Goal: Task Accomplishment & Management: Use online tool/utility

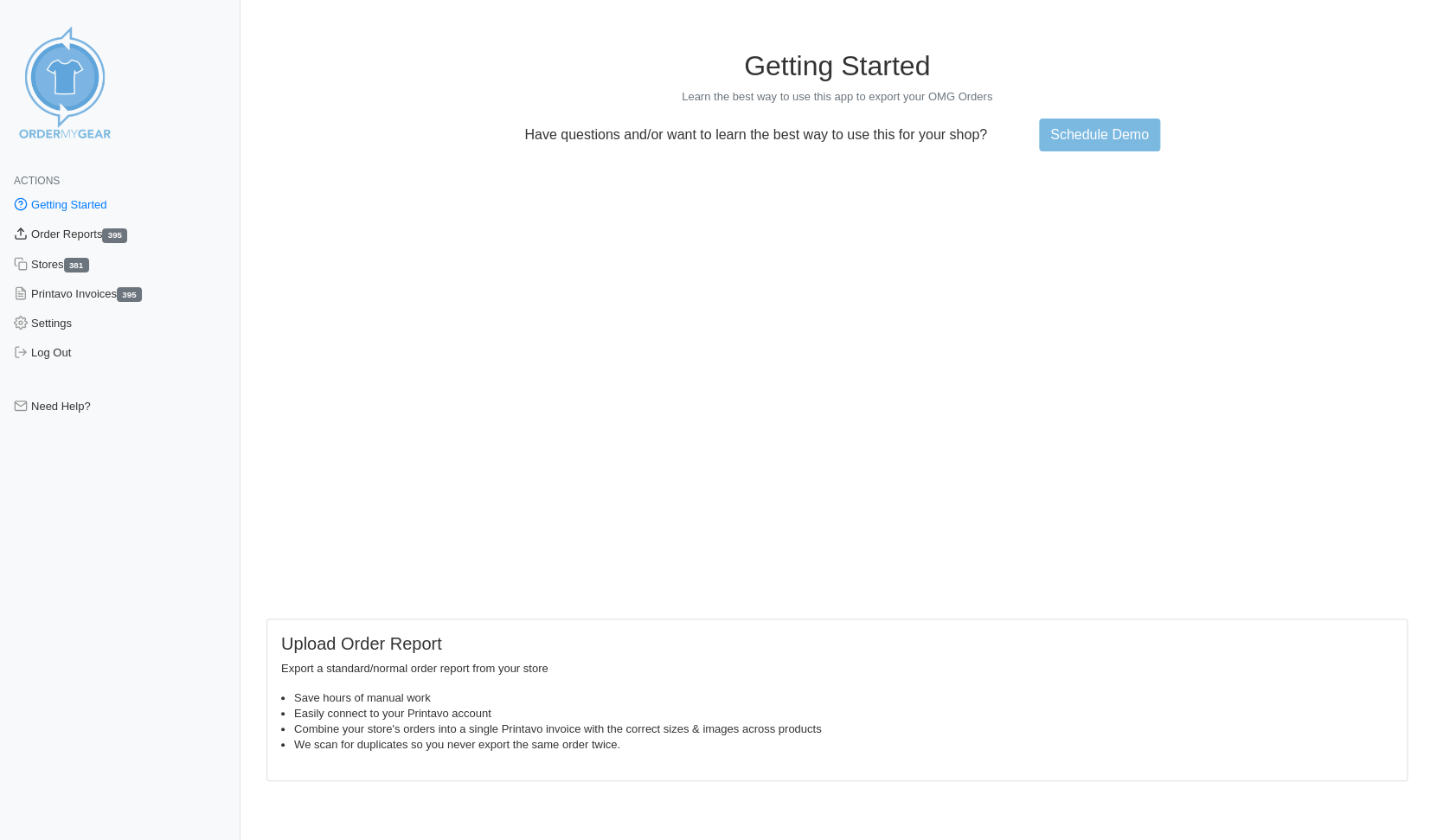
click at [49, 234] on link "Order Reports 395" at bounding box center [120, 234] width 241 height 30
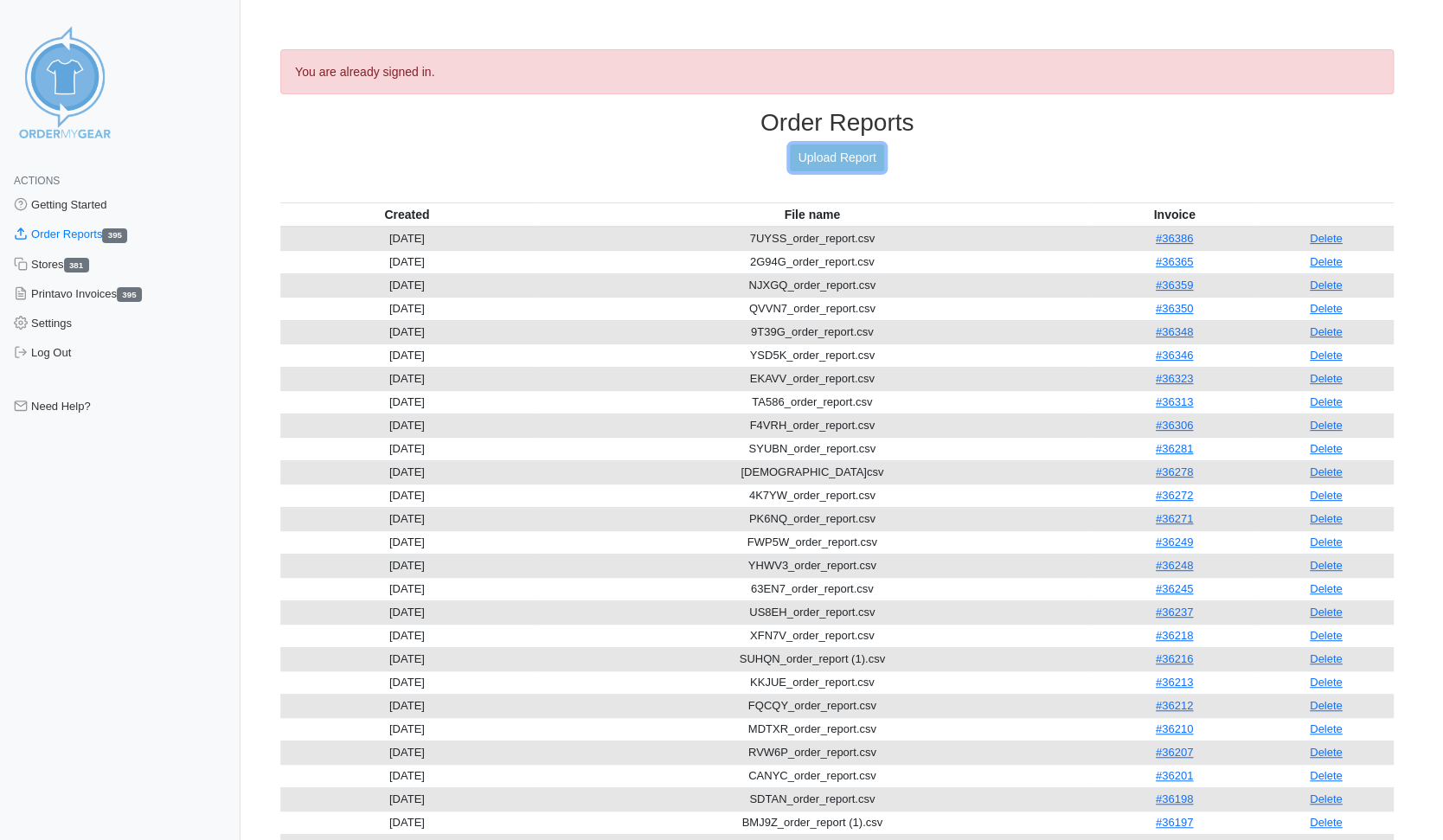
click at [837, 157] on link "Upload Report" at bounding box center [837, 158] width 94 height 27
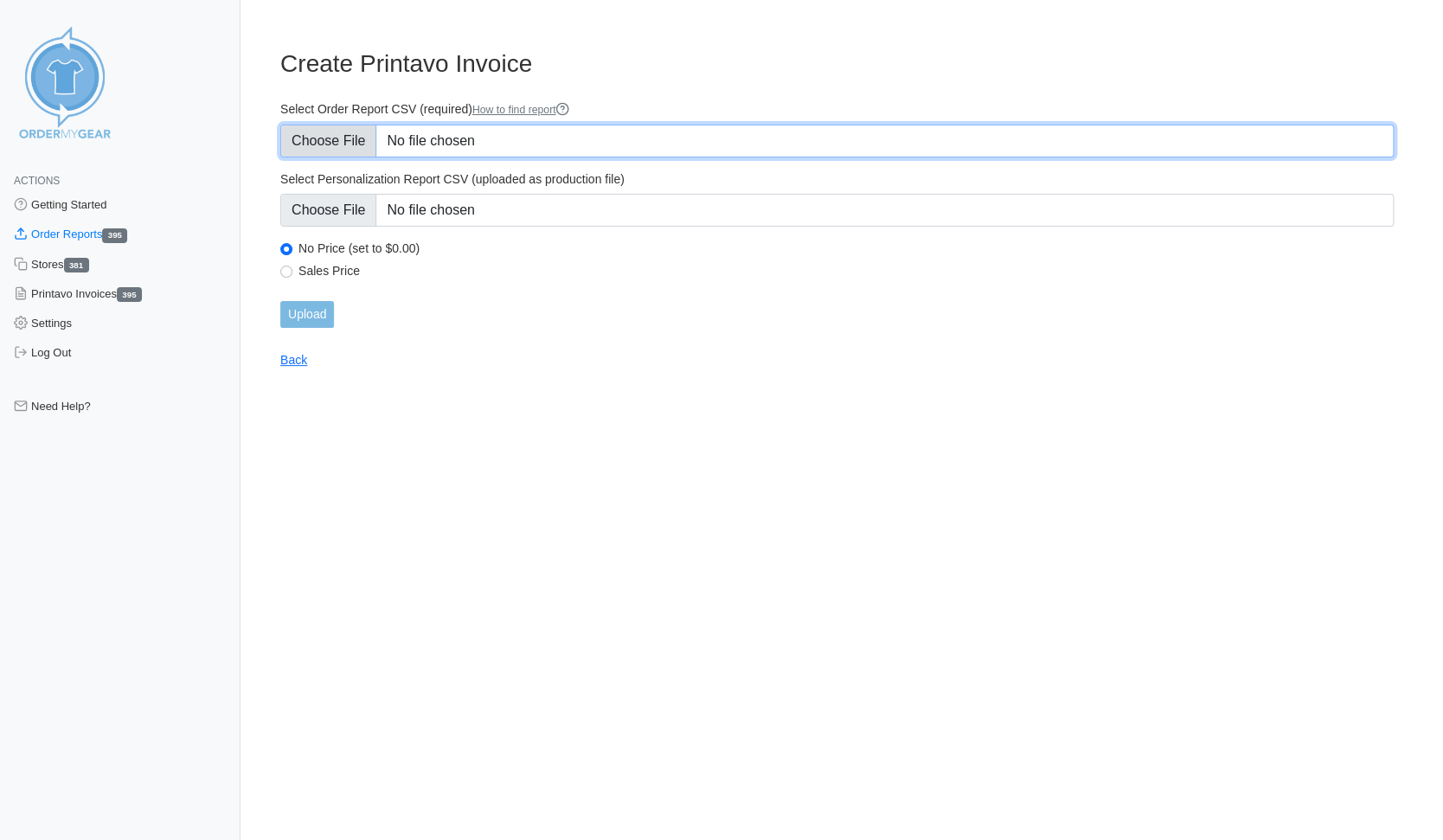
click at [317, 137] on input "Select Order Report CSV (required) How to find report" at bounding box center [837, 141] width 1114 height 33
type input "C:\fakepath\TX4VR_order_report.csv"
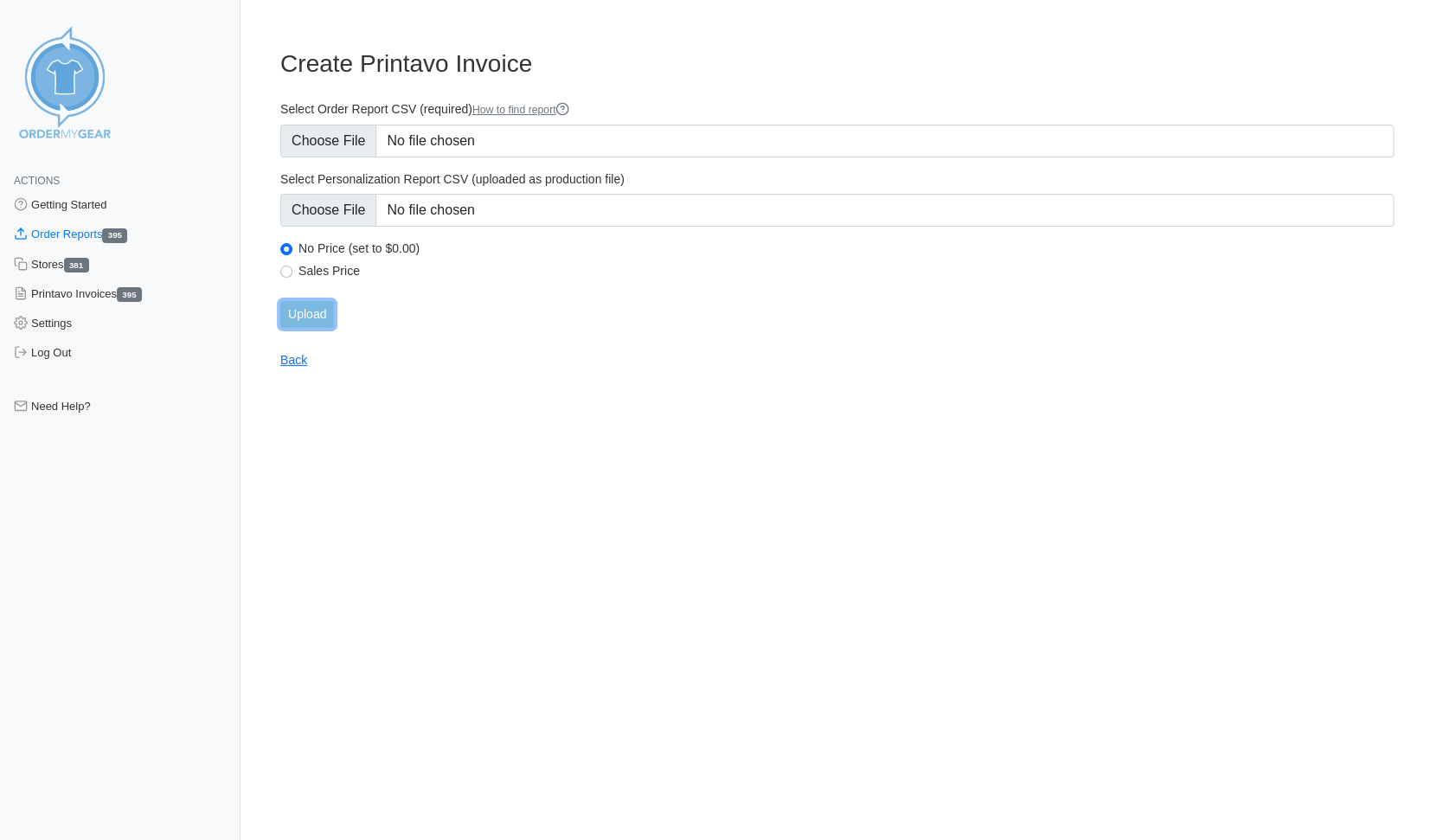
click at [306, 314] on input "Upload" at bounding box center [306, 314] width 53 height 27
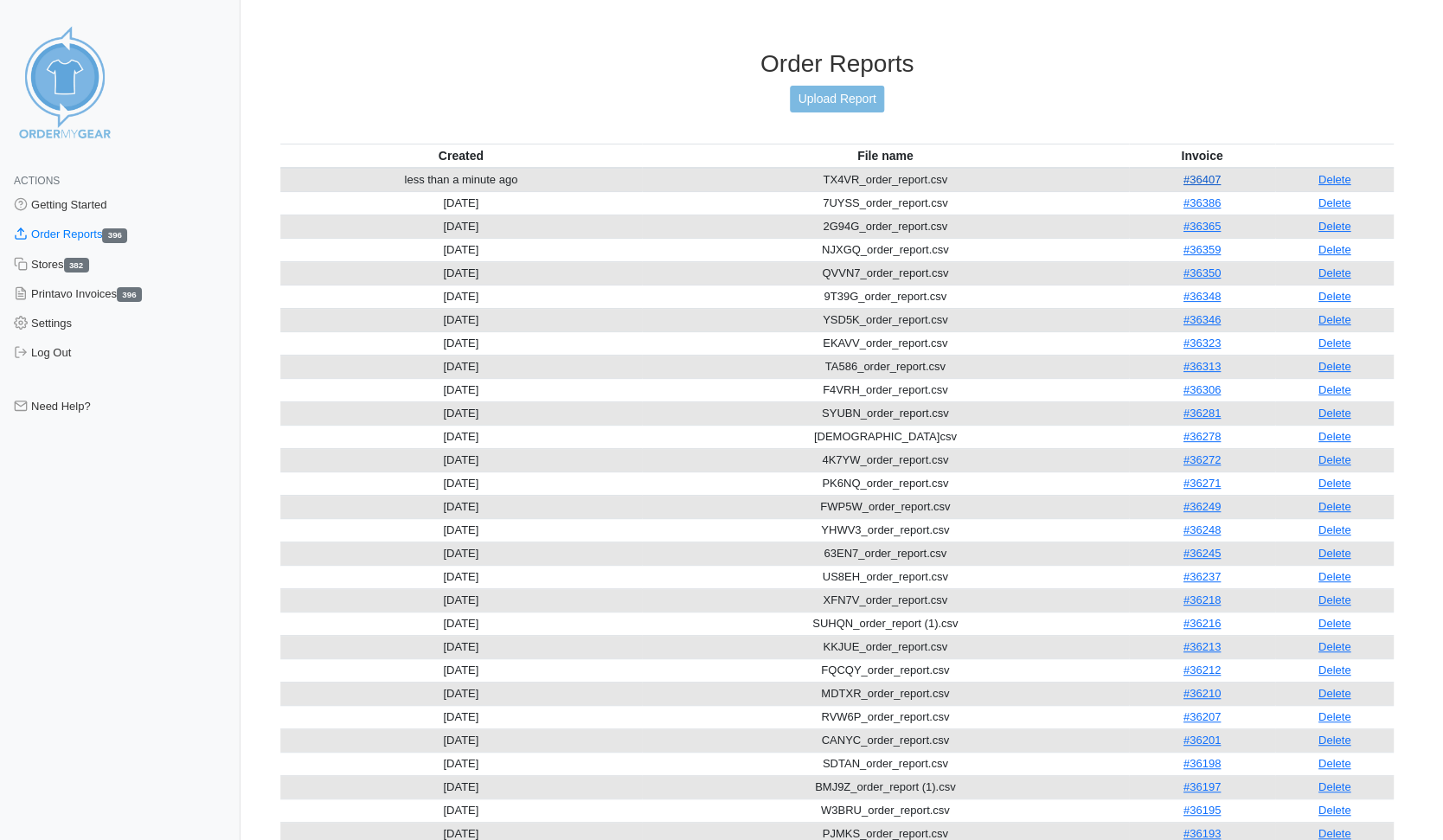
click at [1203, 173] on link "#36407" at bounding box center [1202, 179] width 38 height 13
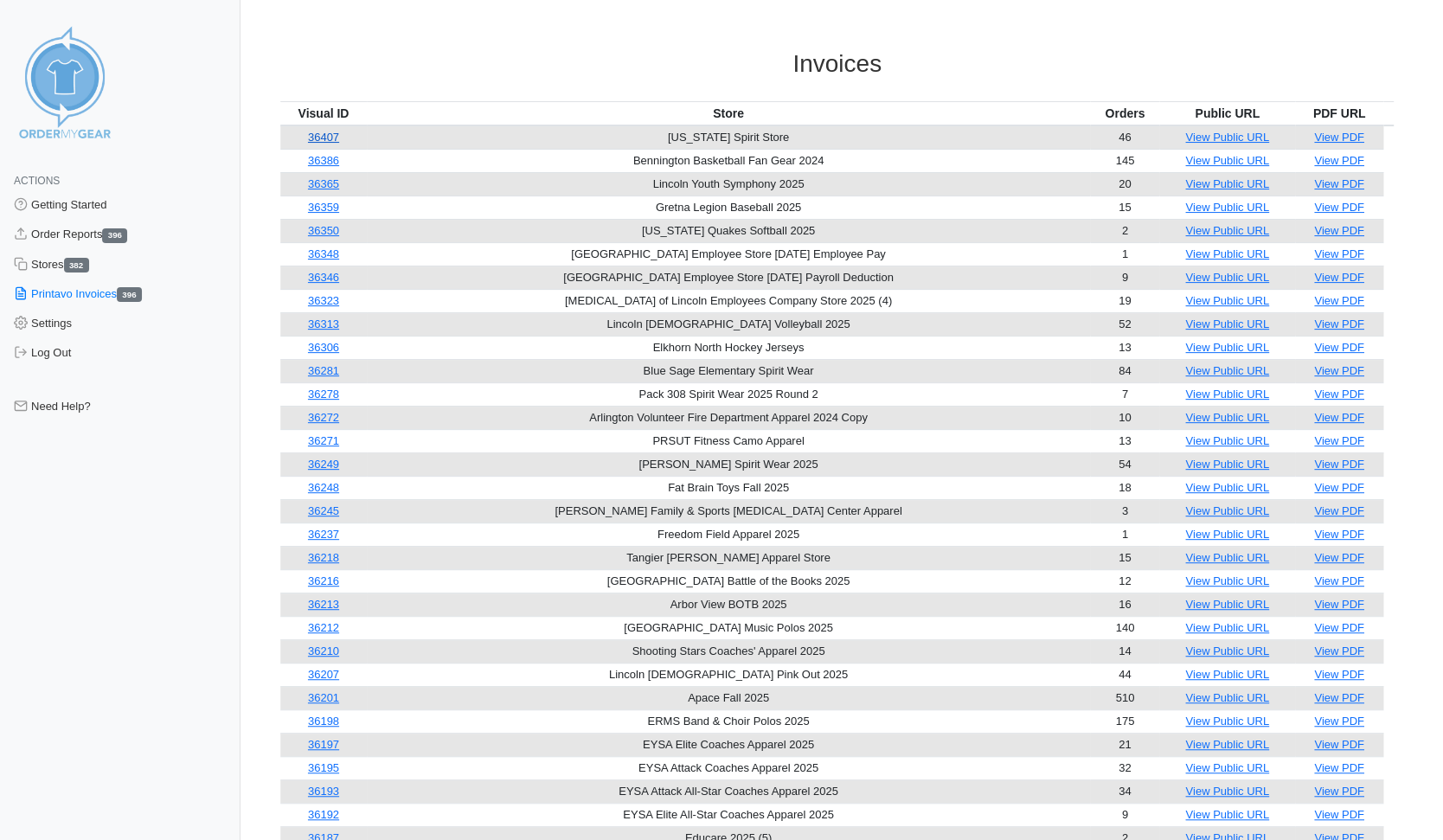
click at [333, 135] on link "36407" at bounding box center [324, 136] width 32 height 13
